Goal: Task Accomplishment & Management: Manage account settings

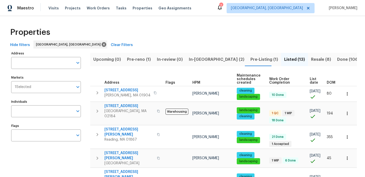
click at [200, 62] on span "In-[GEOGRAPHIC_DATA] (2)" at bounding box center [217, 59] width 56 height 7
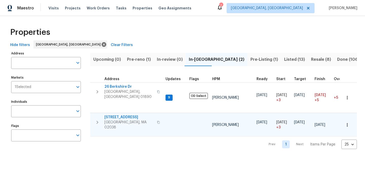
click at [119, 114] on span "[STREET_ADDRESS]" at bounding box center [129, 116] width 49 height 5
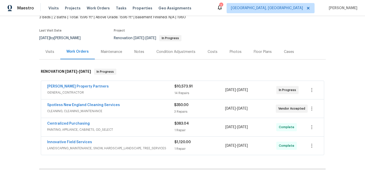
scroll to position [36, 0]
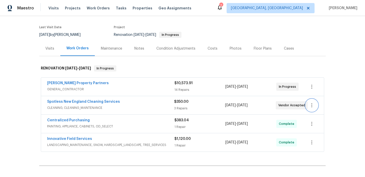
click at [314, 108] on button "button" at bounding box center [312, 105] width 12 height 12
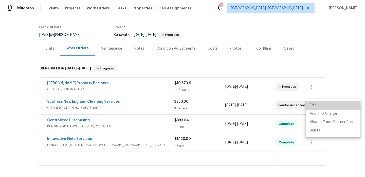
click at [314, 108] on li "Edit" at bounding box center [333, 105] width 55 height 8
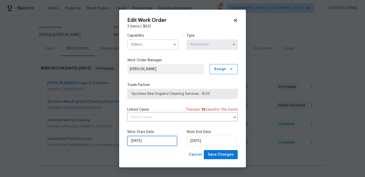
click at [142, 144] on input "9/1/2025" at bounding box center [152, 140] width 50 height 10
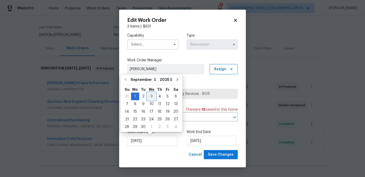
click at [152, 97] on div "3" at bounding box center [151, 96] width 8 height 7
type input "9/3/2025"
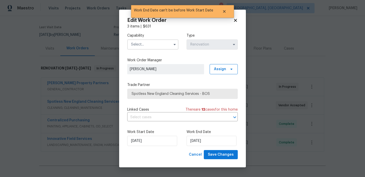
click at [151, 45] on input "text" at bounding box center [152, 44] width 51 height 10
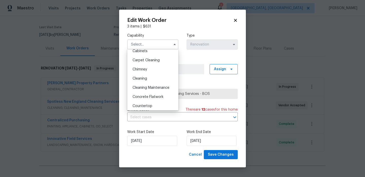
scroll to position [50, 0]
click at [147, 86] on span "Cleaning Maintenance" at bounding box center [151, 87] width 37 height 4
type input "Cleaning Maintenance"
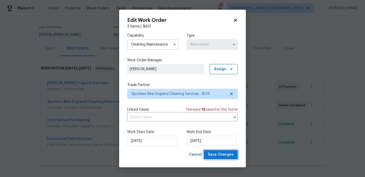
click at [226, 156] on span "Save Changes" at bounding box center [221, 154] width 26 height 6
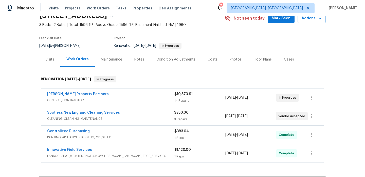
scroll to position [27, 0]
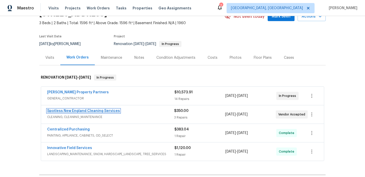
click at [99, 109] on link "Spotless New England Cleaning Services" at bounding box center [83, 111] width 73 height 4
